Goal: Information Seeking & Learning: Compare options

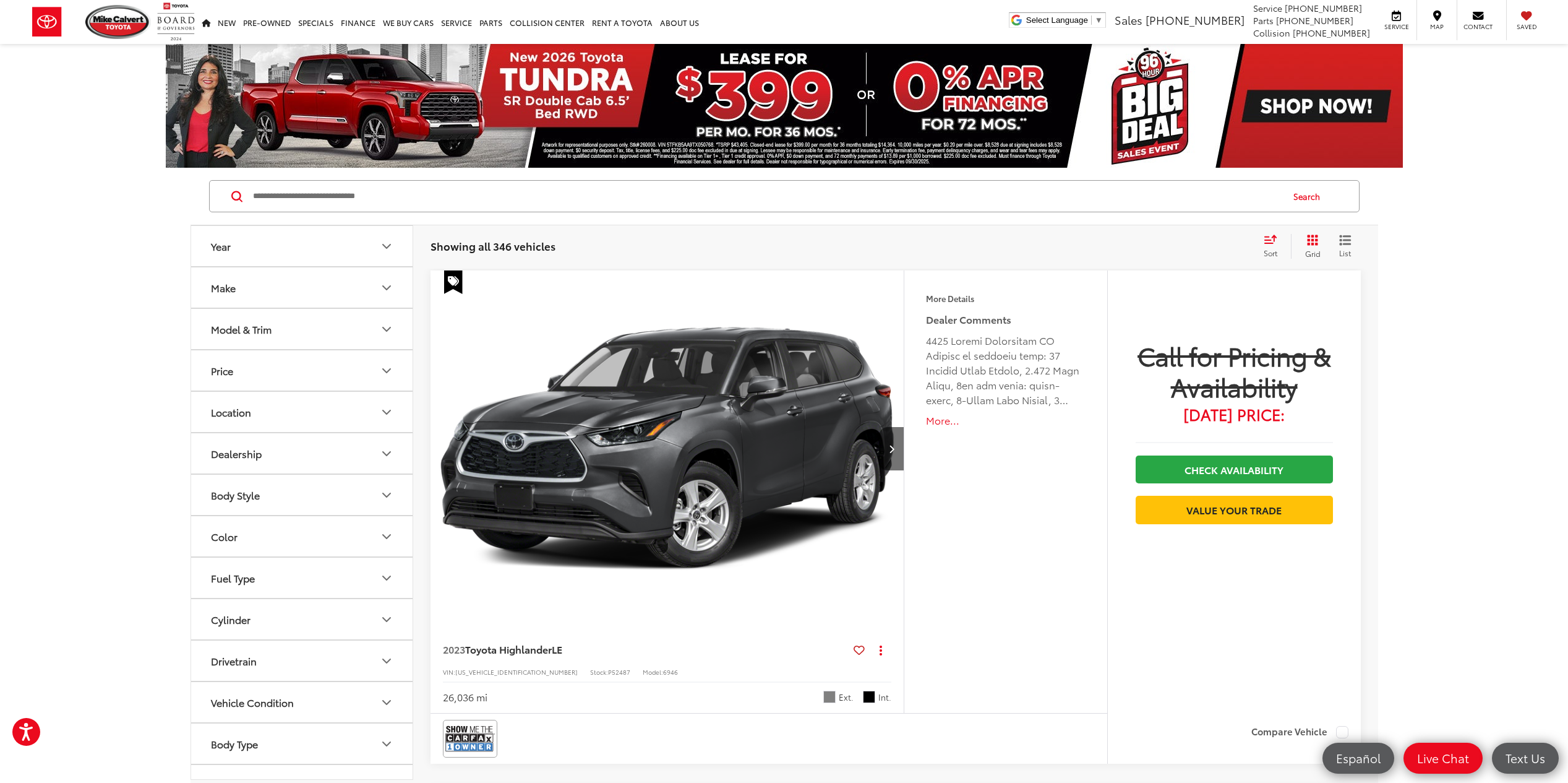
click at [382, 281] on icon "Make" at bounding box center [387, 288] width 15 height 15
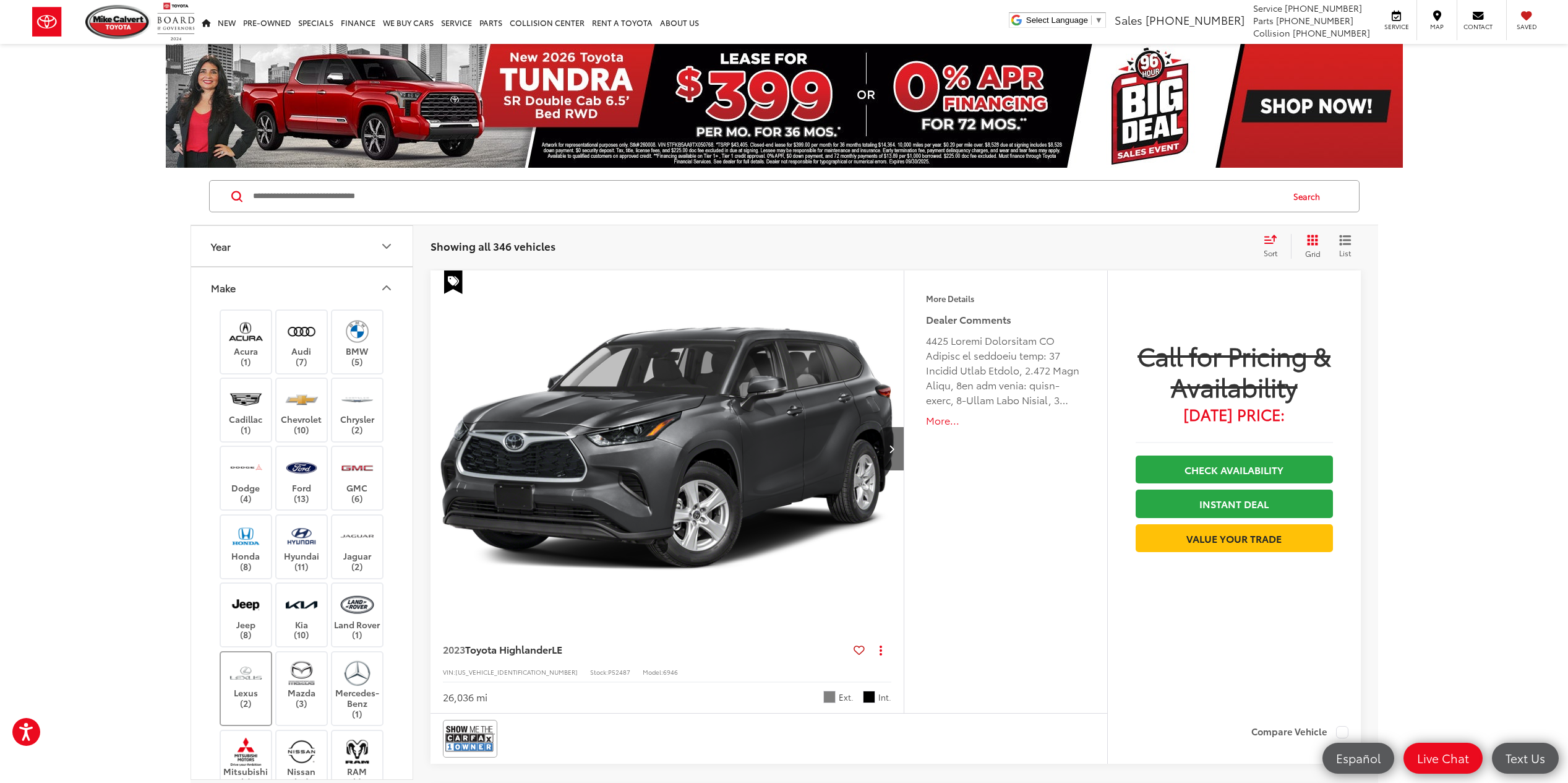
click at [239, 665] on img at bounding box center [246, 673] width 34 height 29
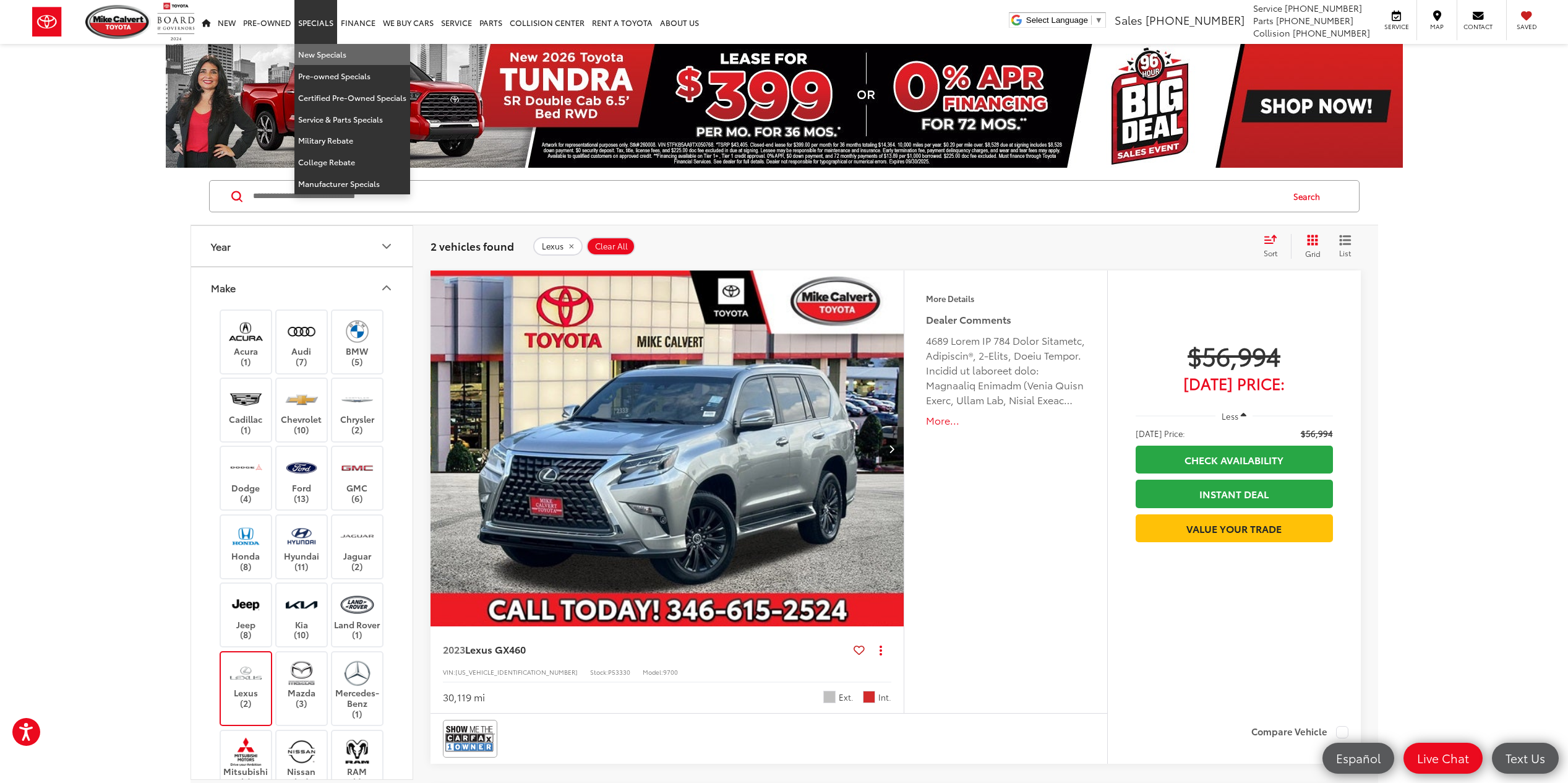
click at [310, 55] on link "New Specials" at bounding box center [352, 55] width 116 height 22
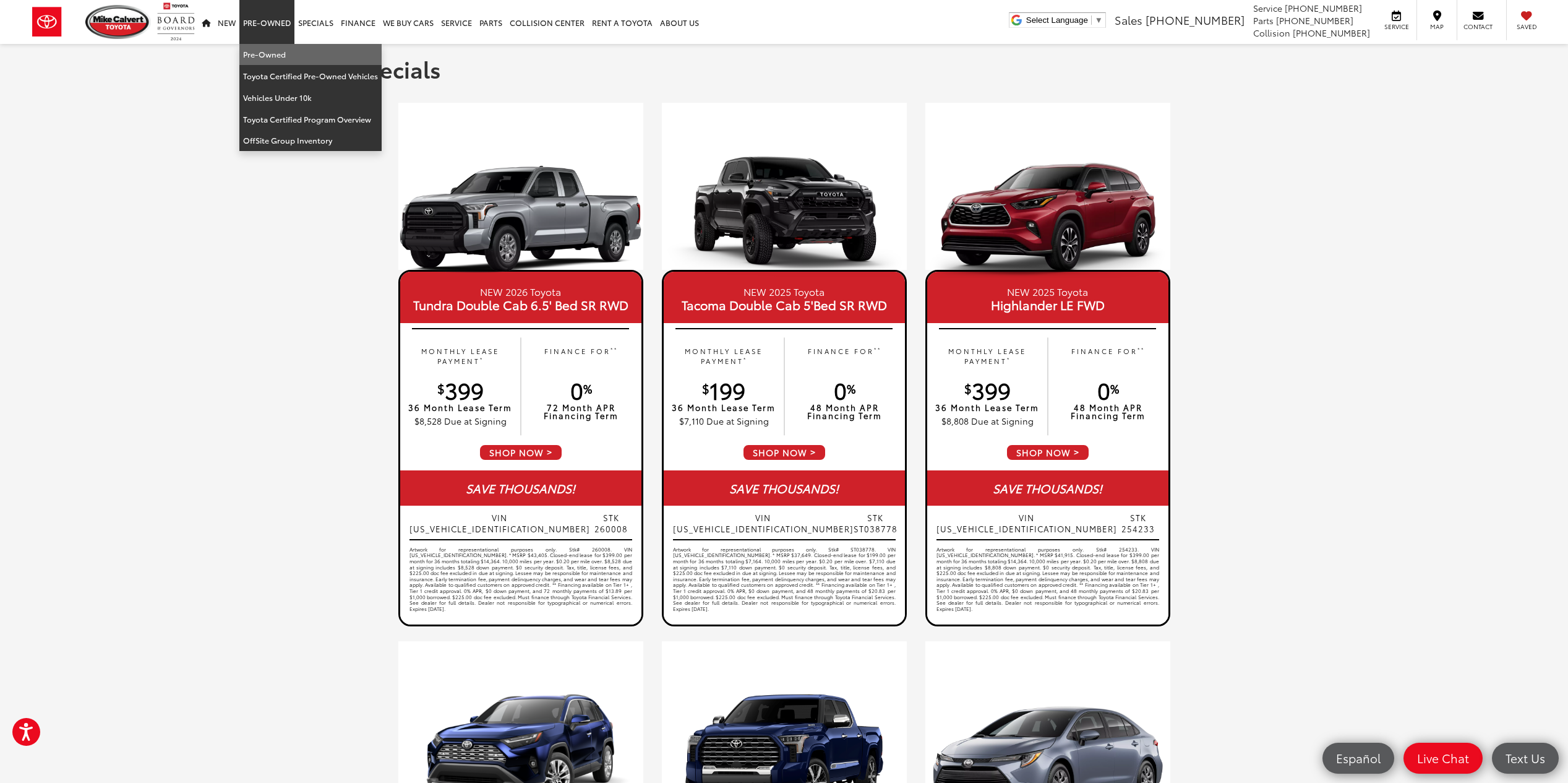
click at [263, 49] on link "Pre-Owned" at bounding box center [311, 55] width 142 height 22
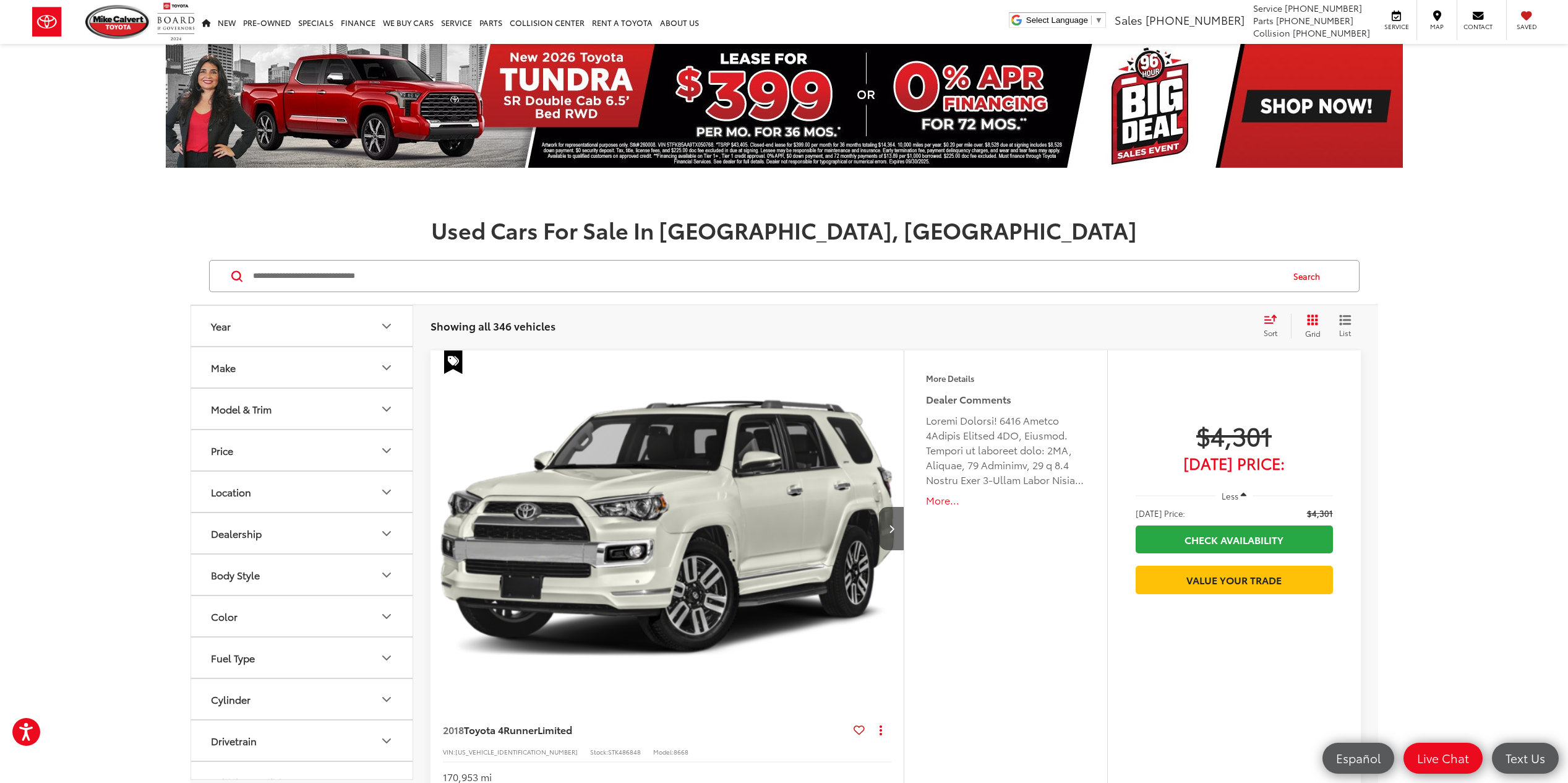
click at [378, 369] on button "Make" at bounding box center [302, 367] width 223 height 40
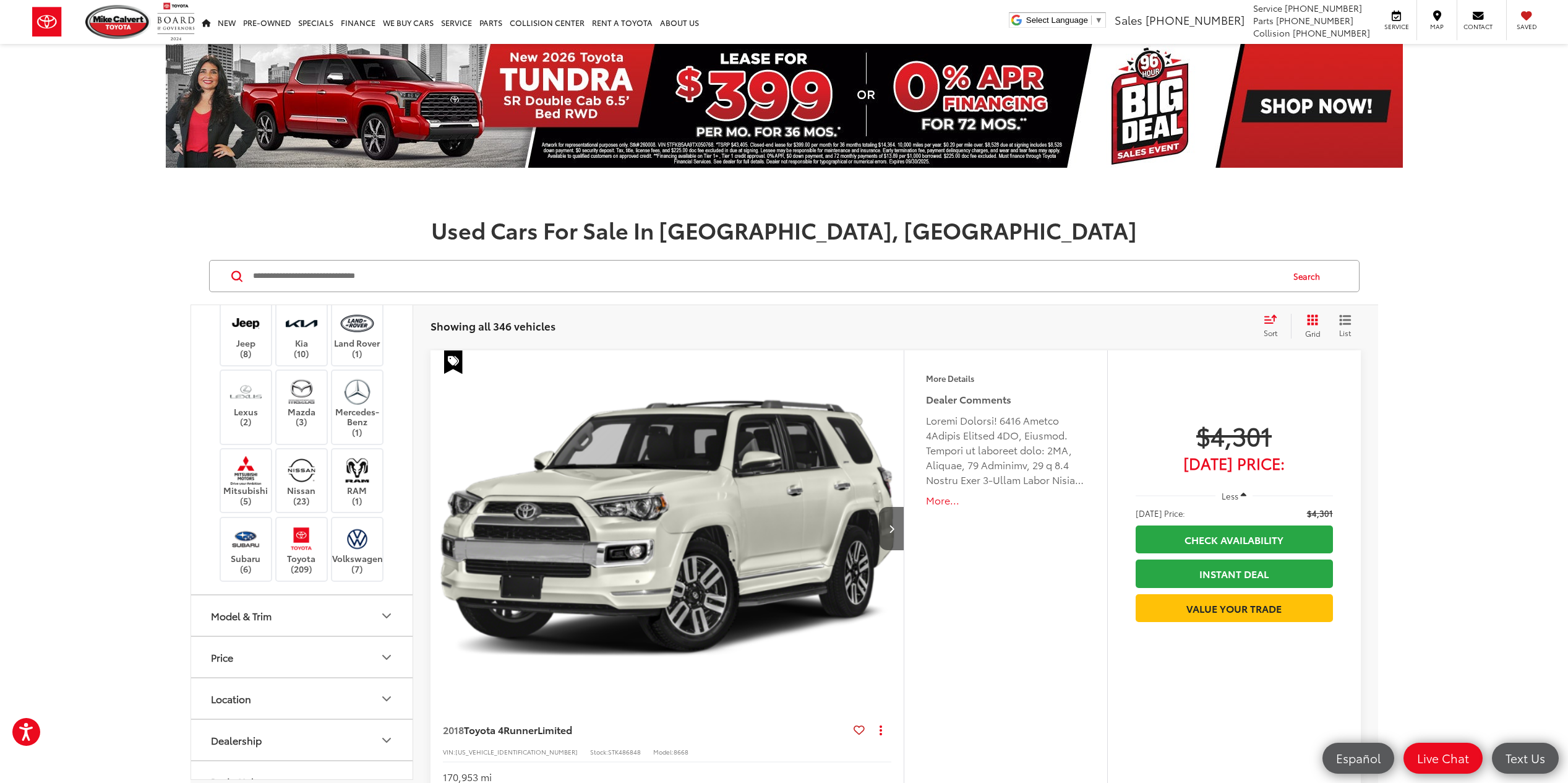
scroll to position [223, 0]
